Goal: Task Accomplishment & Management: Manage account settings

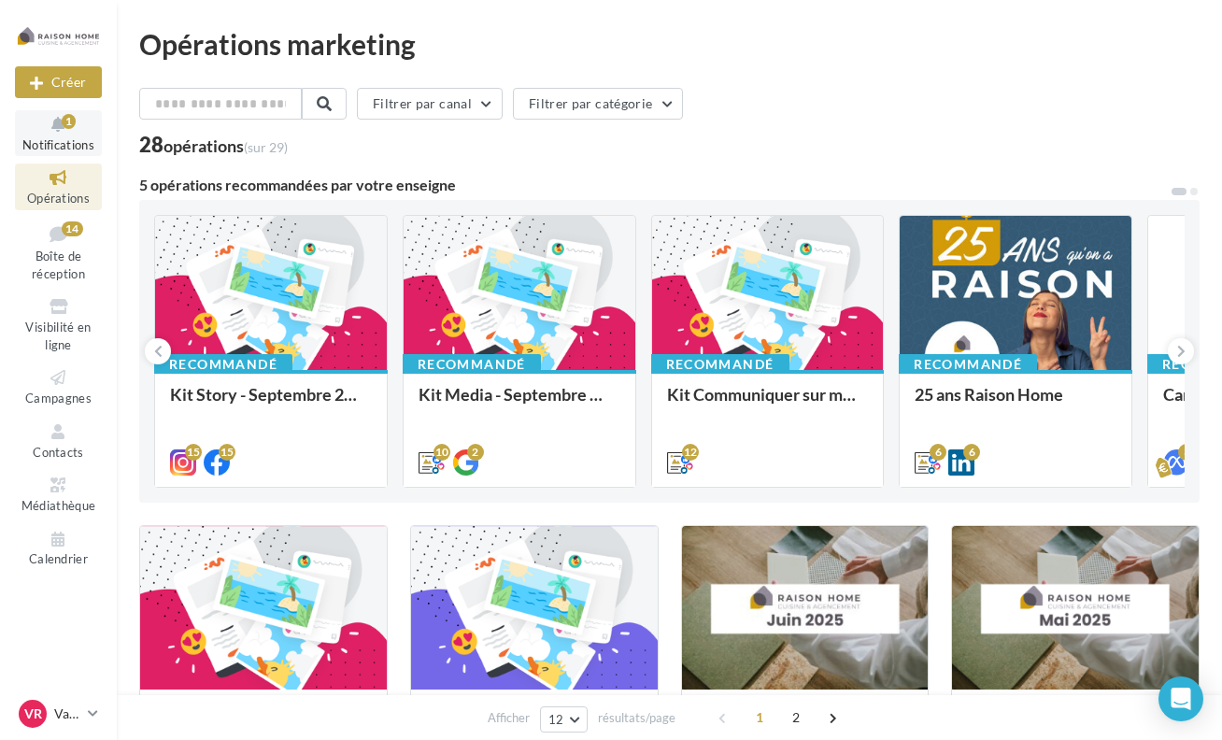
click at [75, 129] on div "1" at bounding box center [69, 120] width 14 height 20
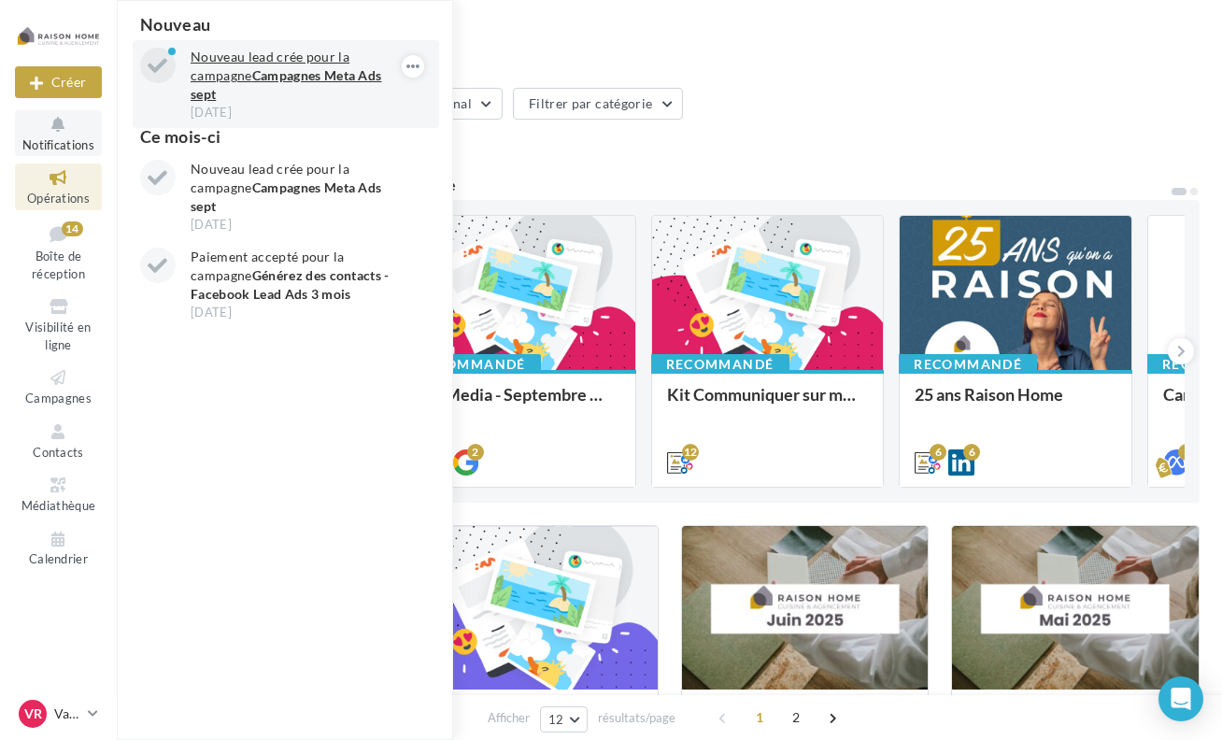
click at [305, 63] on p "Nouveau lead crée pour la campagne Campagnes Meta Ads sept" at bounding box center [299, 76] width 217 height 56
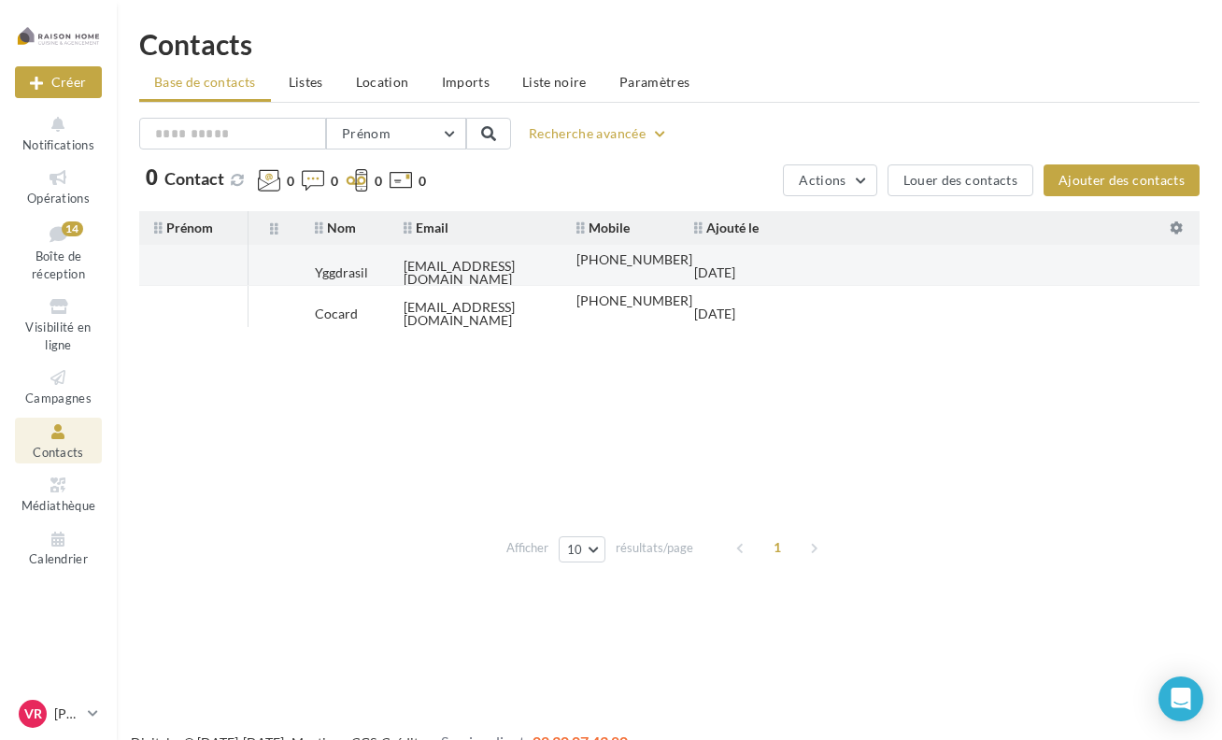
click at [1184, 253] on tr "Yggdrasil [EMAIL_ADDRESS][DOMAIN_NAME] [PHONE_NUMBER] [DATE]" at bounding box center [676, 265] width 1075 height 41
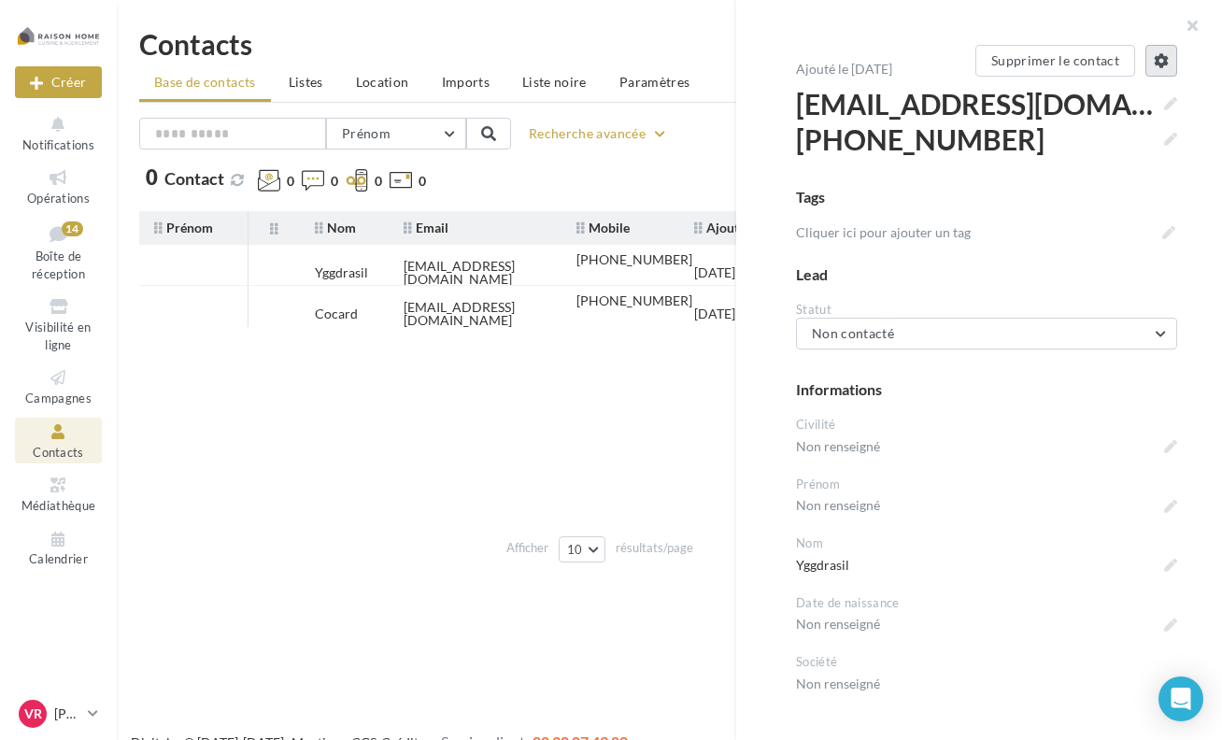
click at [1154, 60] on icon at bounding box center [1161, 60] width 15 height 15
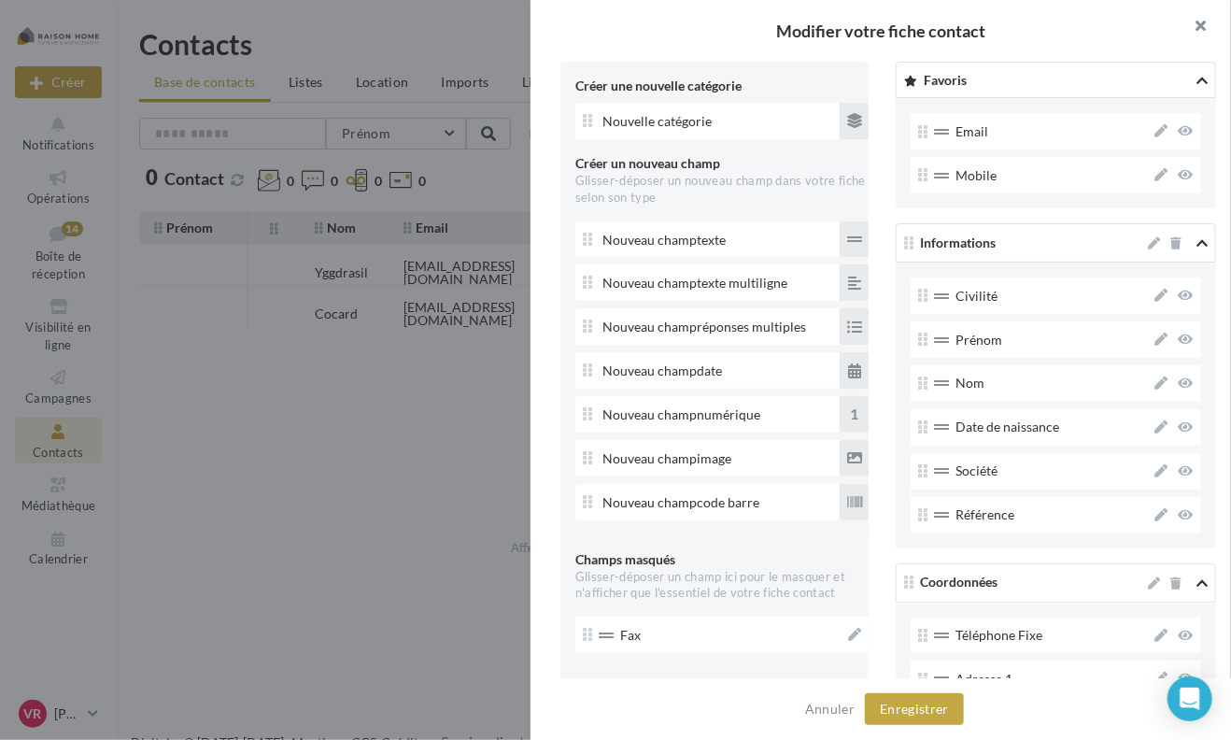
click at [1199, 22] on button "button" at bounding box center [1194, 28] width 75 height 56
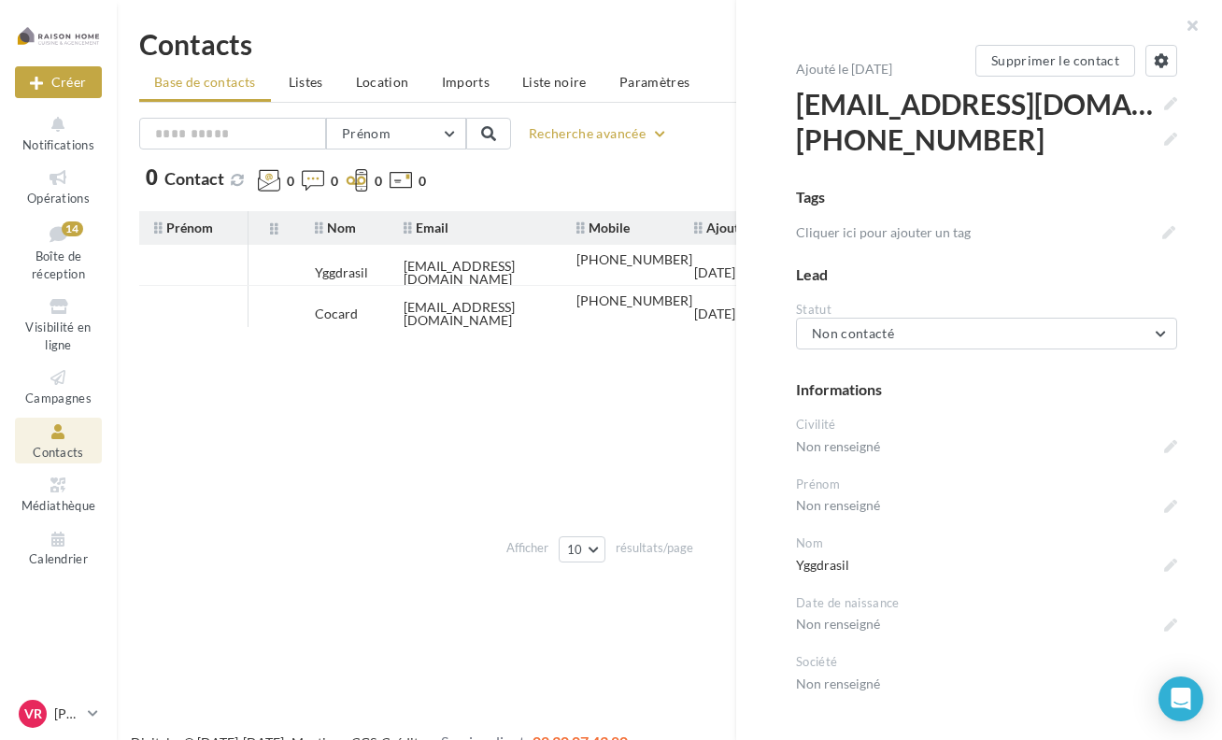
click at [1199, 22] on button "button" at bounding box center [1184, 28] width 75 height 56
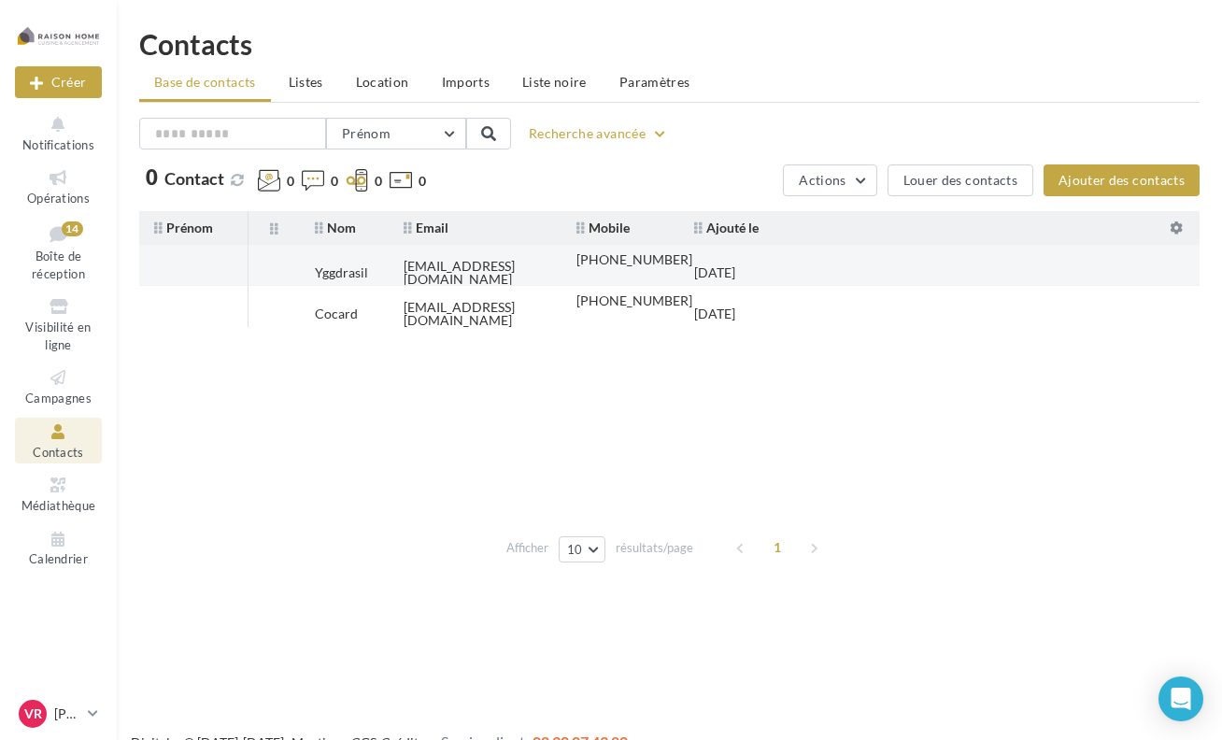
click at [248, 265] on td at bounding box center [193, 272] width 108 height 41
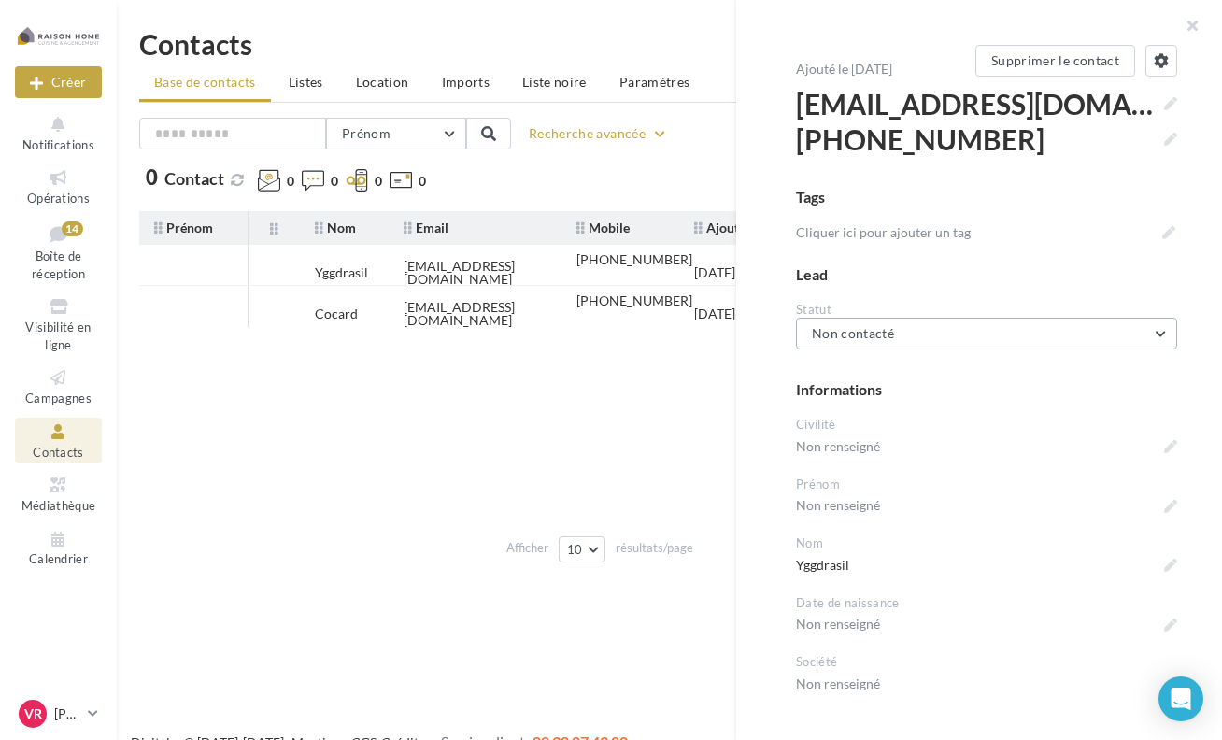
click at [991, 335] on button "Non contacté" at bounding box center [986, 334] width 381 height 32
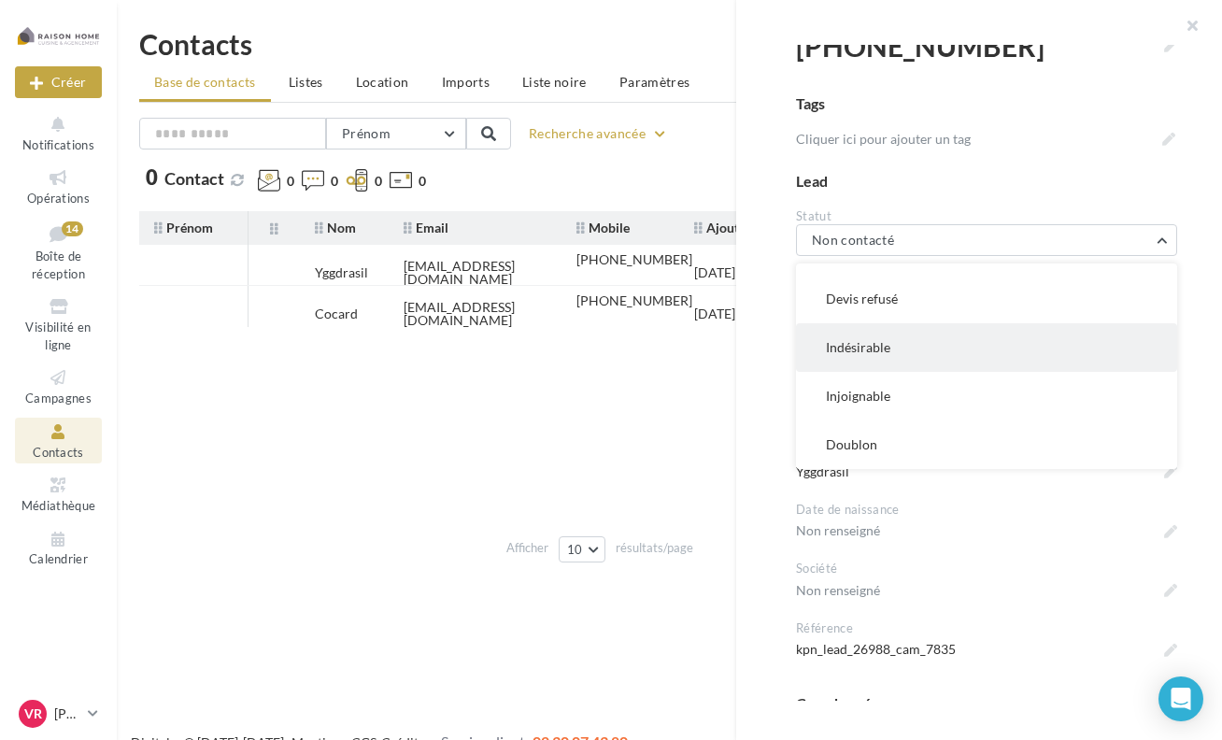
click at [875, 340] on span "Indésirable" at bounding box center [858, 347] width 64 height 16
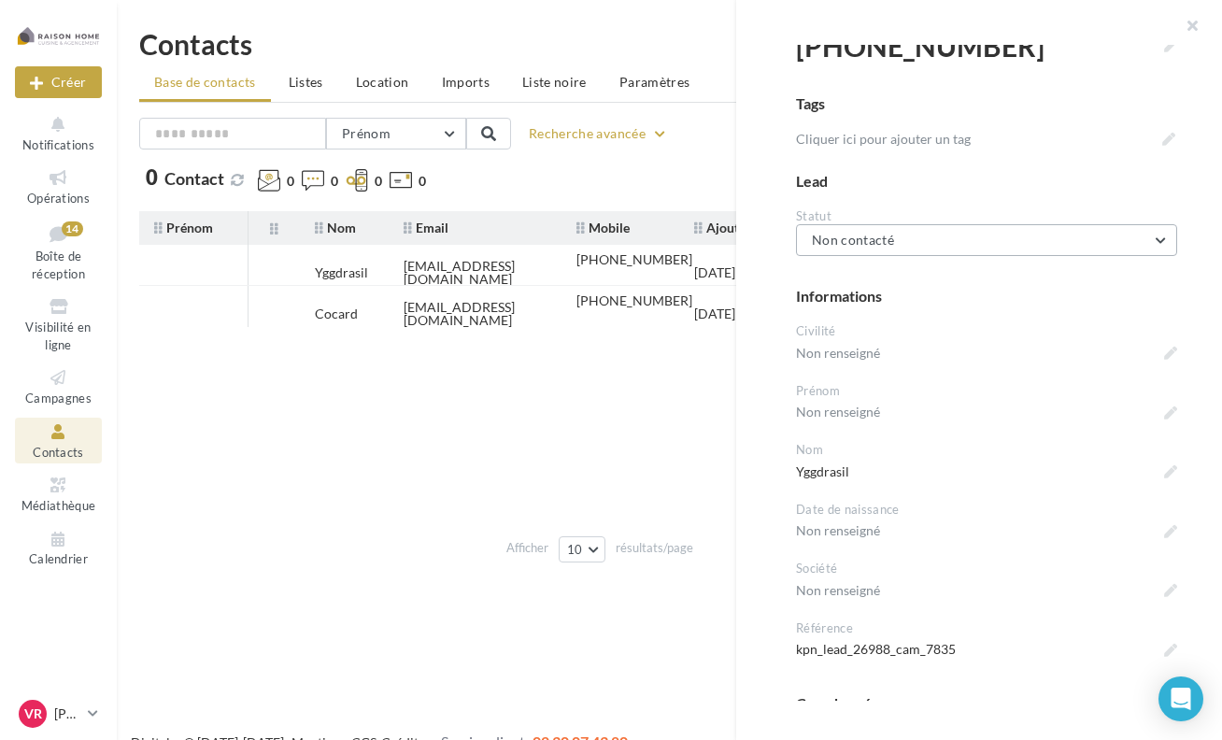
click at [882, 229] on button "Non contacté" at bounding box center [986, 240] width 381 height 32
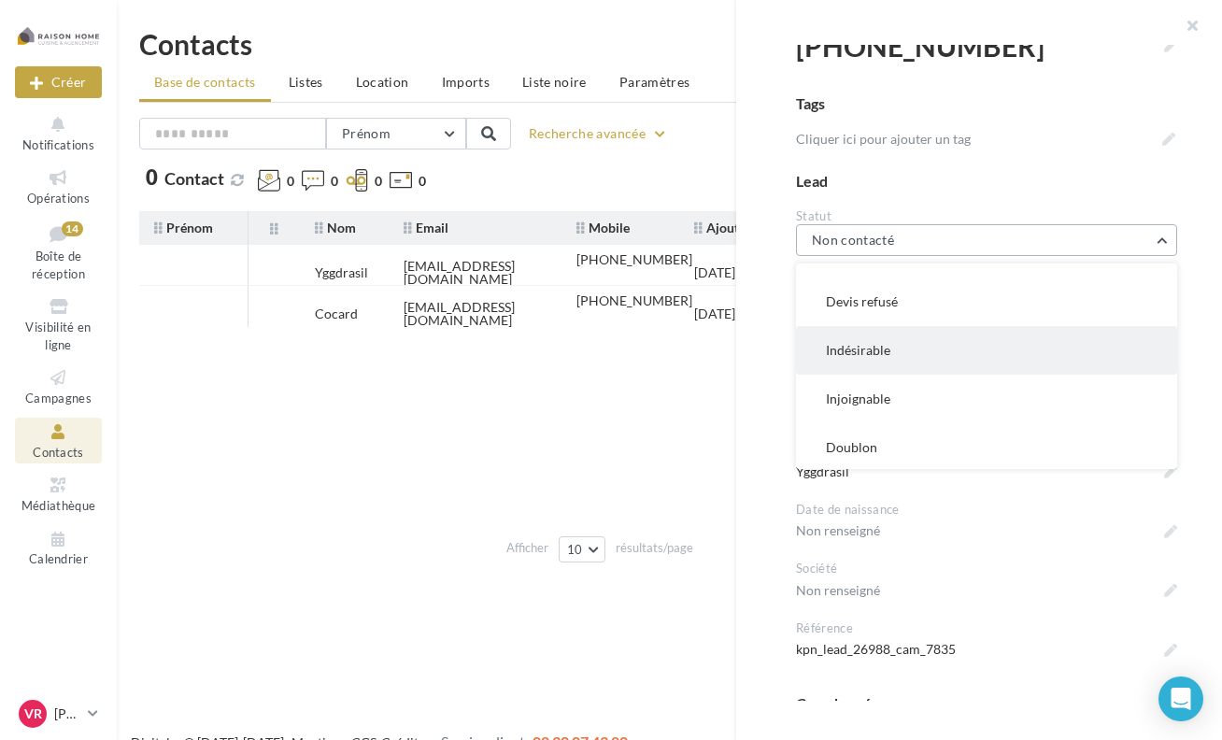
scroll to position [232, 0]
click at [860, 350] on span "Indésirable" at bounding box center [858, 347] width 64 height 16
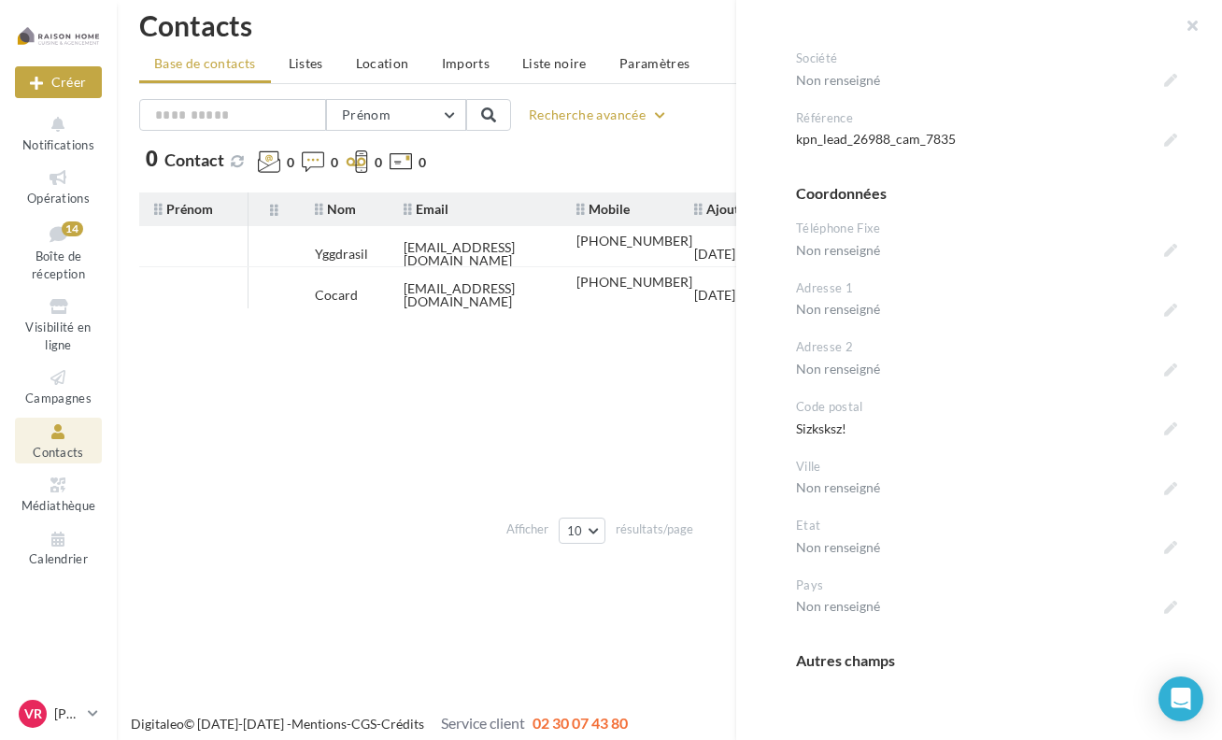
scroll to position [30, 0]
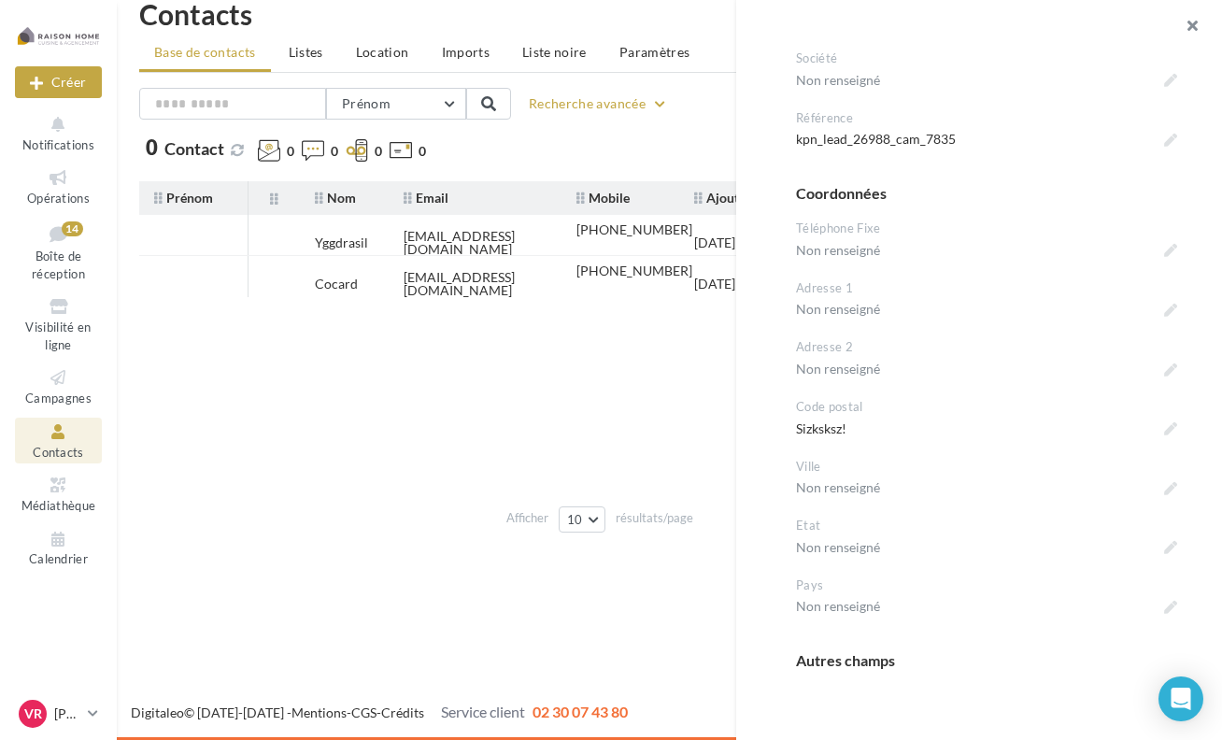
click at [1200, 22] on button "button" at bounding box center [1184, 28] width 75 height 56
